Goal: Check status: Check status

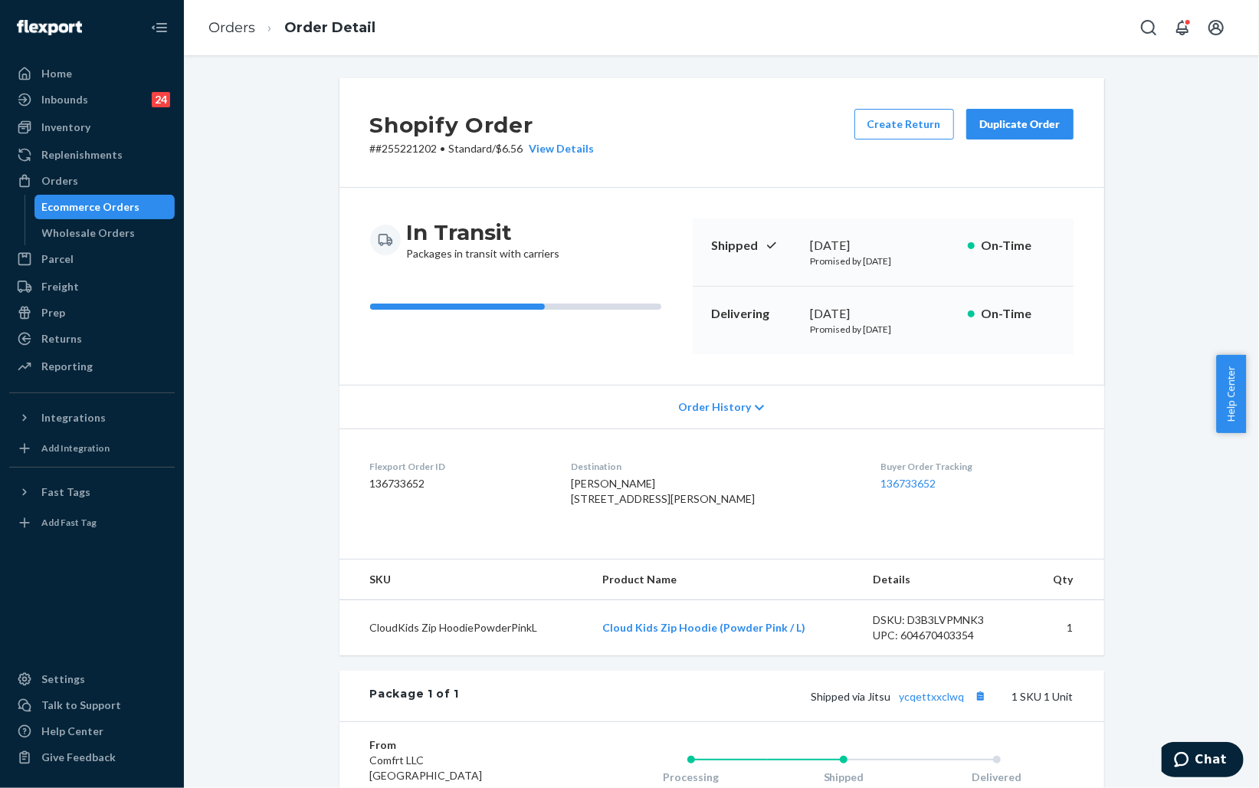
click at [98, 207] on div "Ecommerce Orders" at bounding box center [91, 206] width 98 height 15
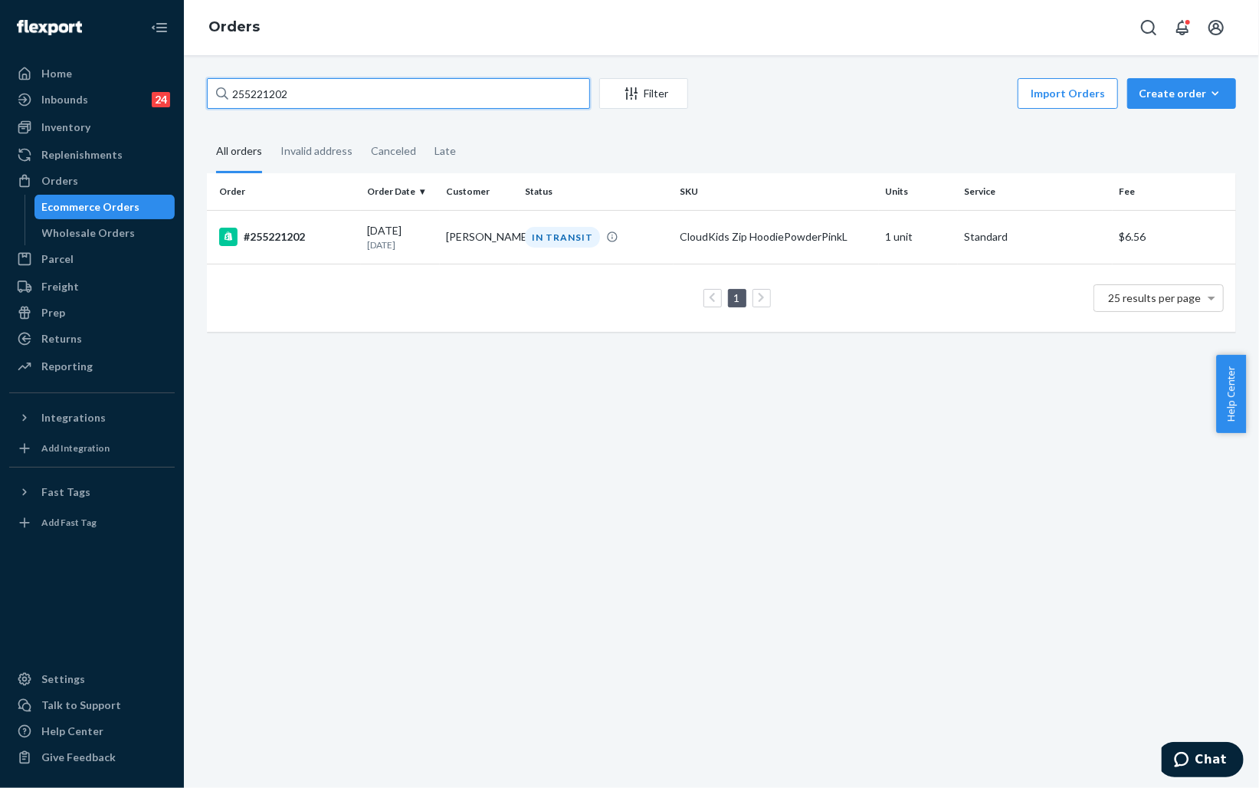
click at [376, 96] on input "255221202" at bounding box center [398, 93] width 383 height 31
paste input "92010"
type input "255292010"
click at [340, 231] on div "#255292010" at bounding box center [287, 237] width 136 height 18
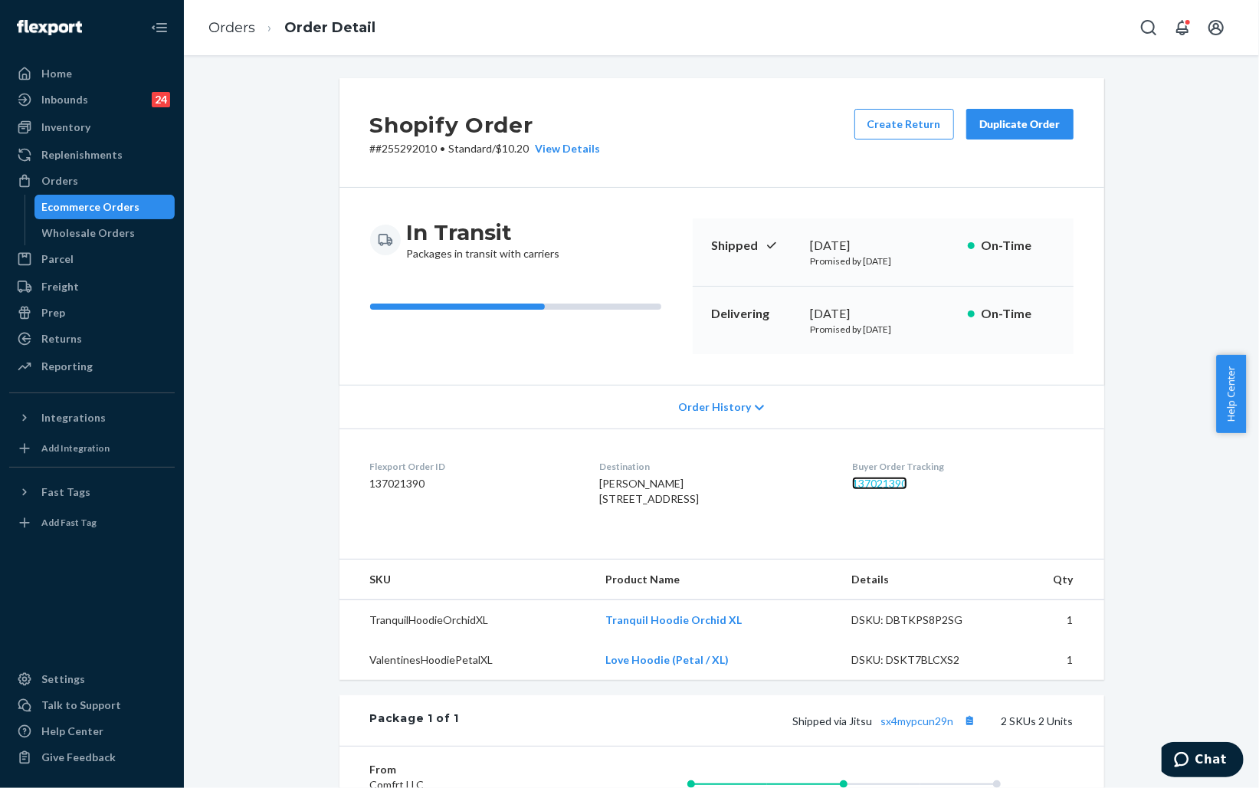
click at [896, 481] on link "137021390" at bounding box center [879, 483] width 55 height 13
click at [134, 208] on div "Ecommerce Orders" at bounding box center [105, 206] width 138 height 21
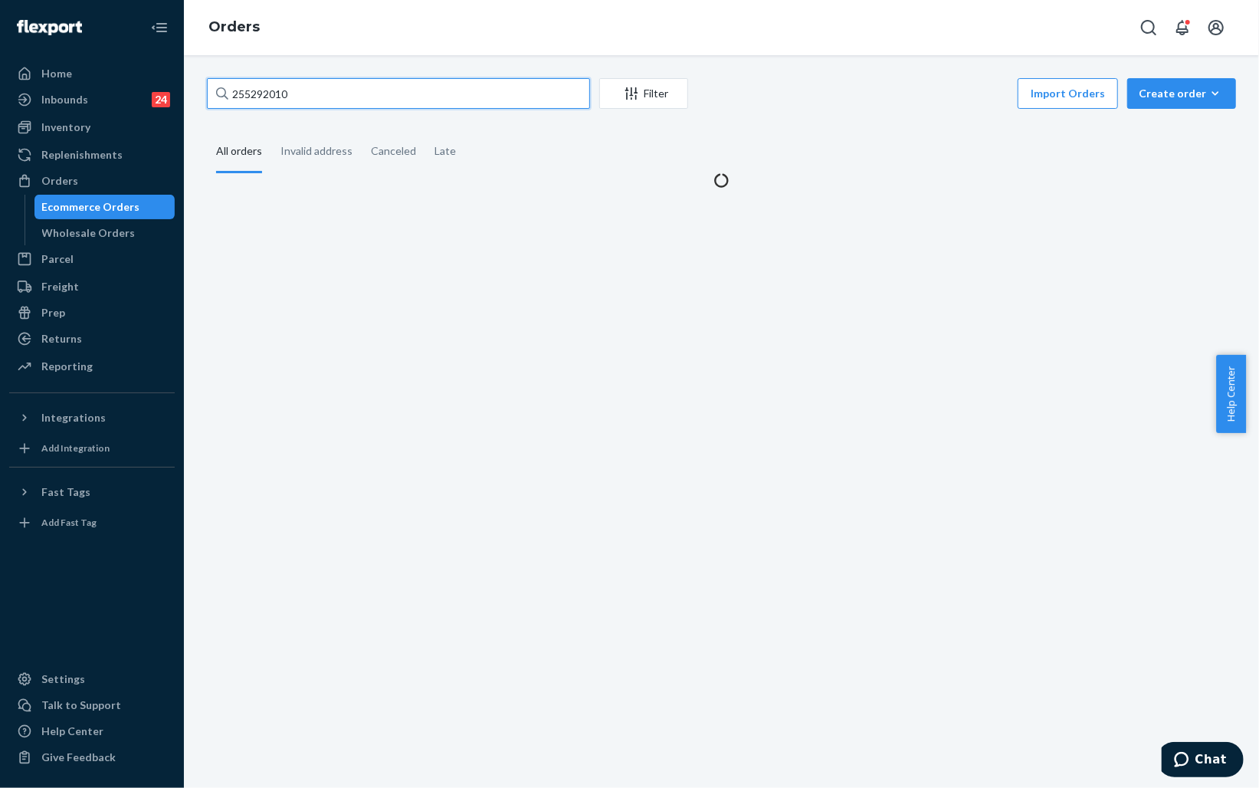
click at [365, 93] on input "255292010" at bounding box center [398, 93] width 383 height 31
paste input "52326"
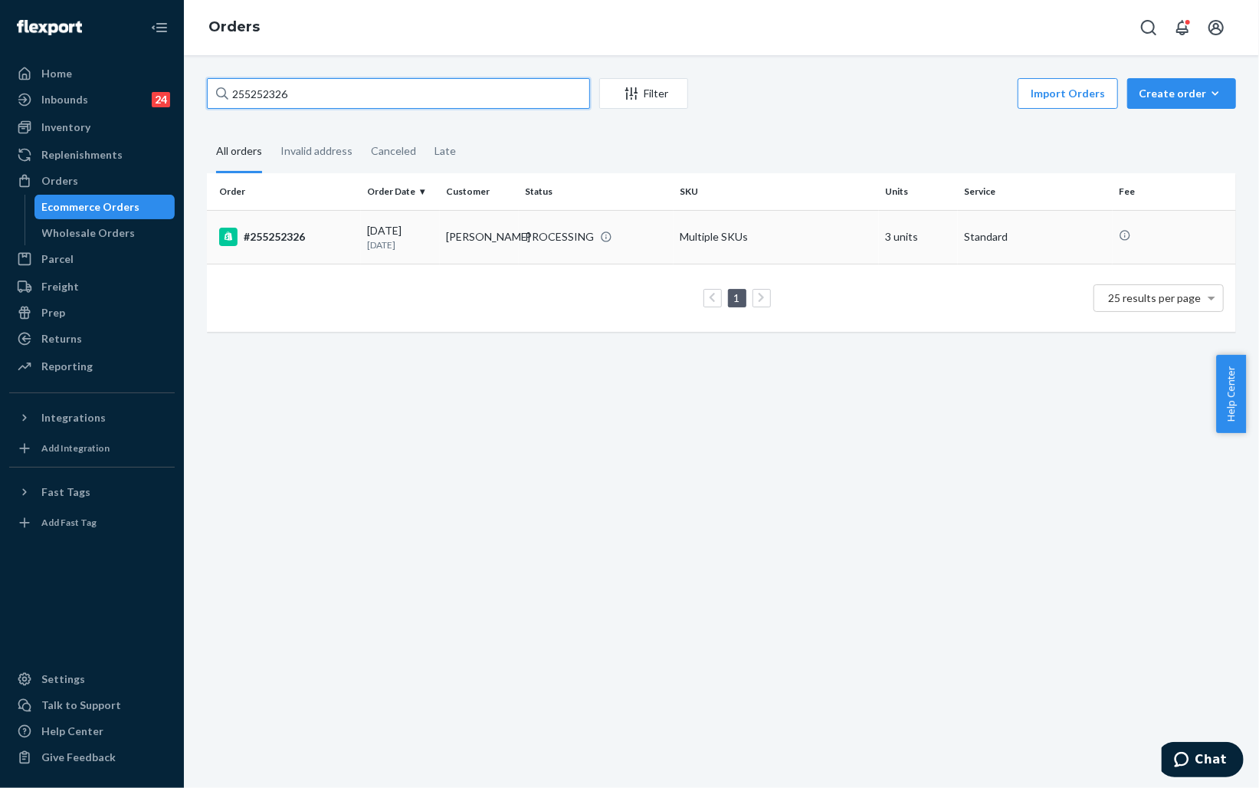
type input "255252326"
click at [328, 240] on div "#255252326" at bounding box center [287, 237] width 136 height 18
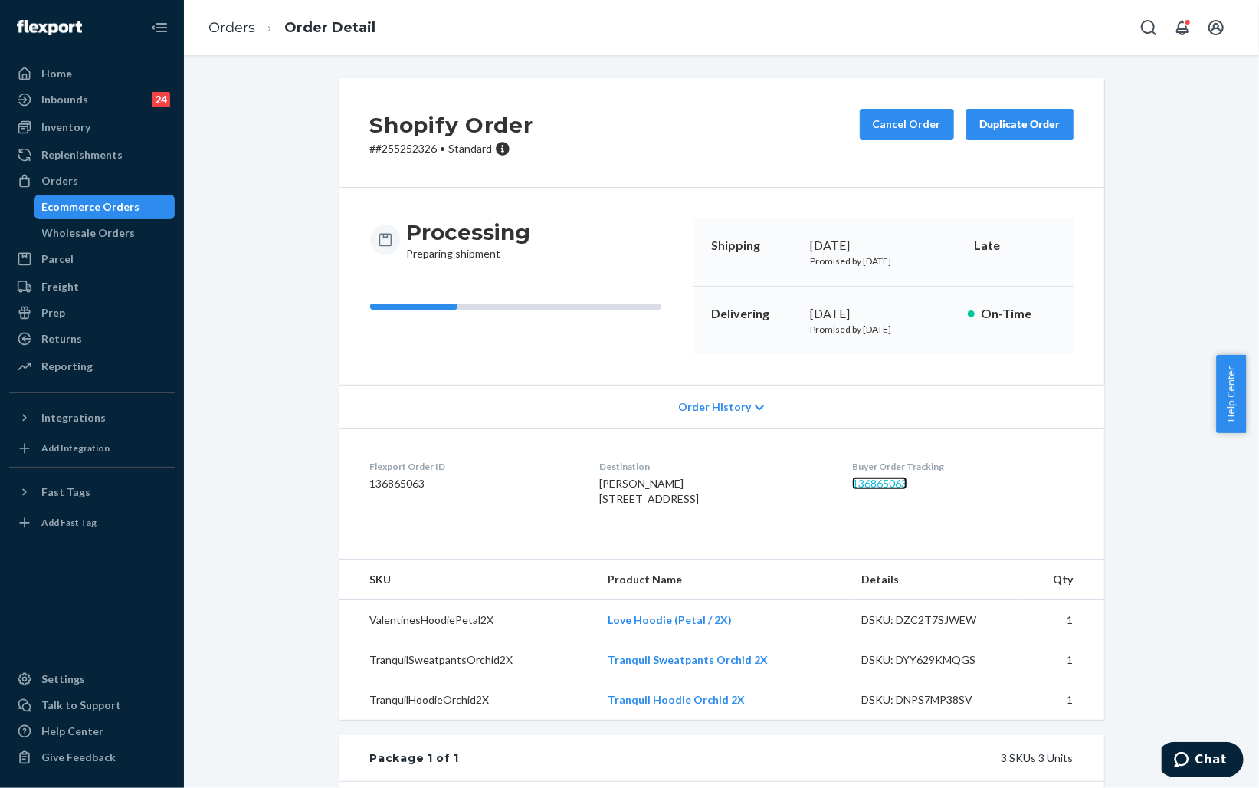
click at [886, 483] on link "136865063" at bounding box center [879, 483] width 55 height 13
click at [906, 487] on link "136865063" at bounding box center [879, 483] width 55 height 13
